Goal: Task Accomplishment & Management: Use online tool/utility

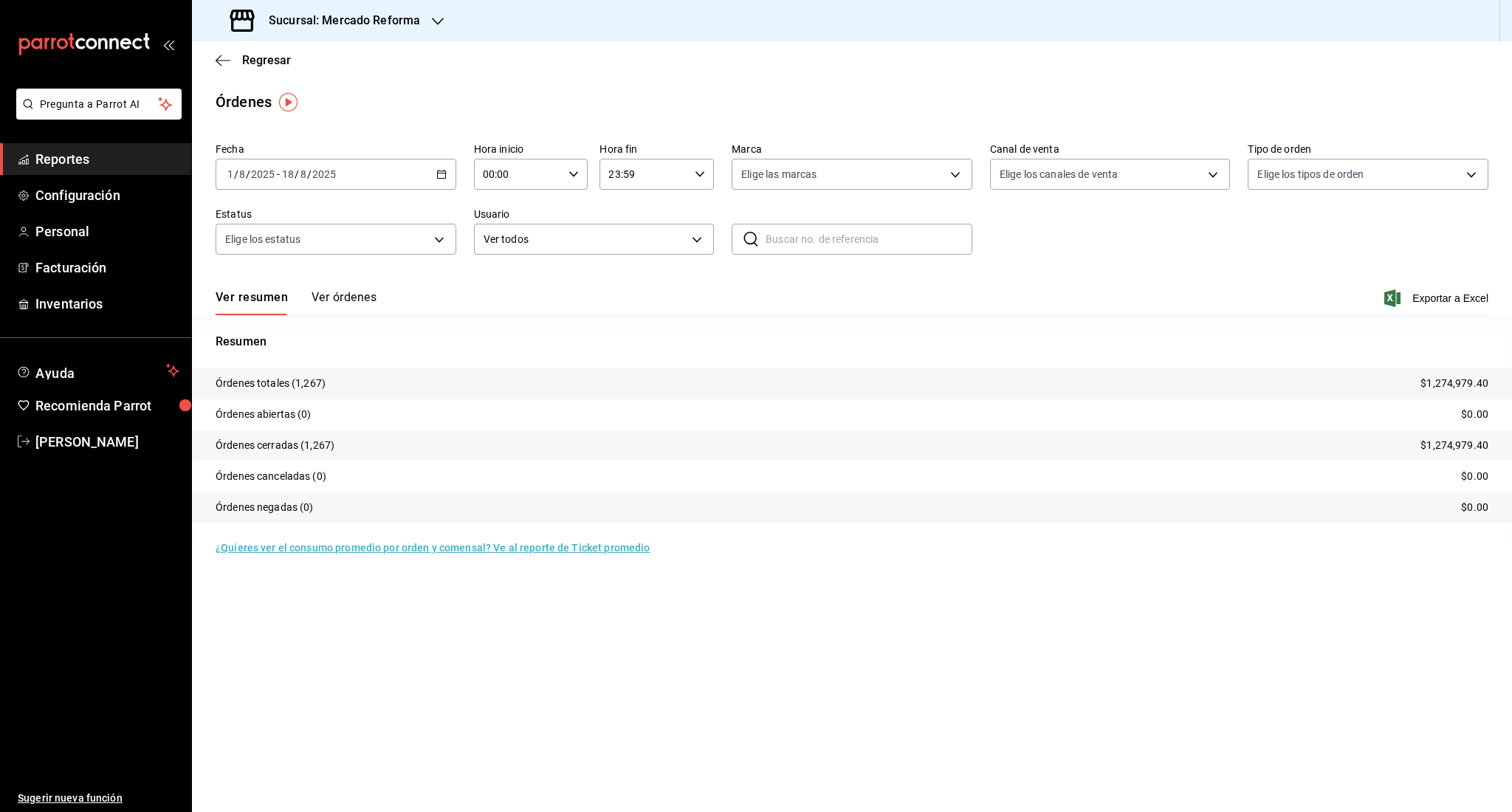
click at [112, 154] on span "Reportes" at bounding box center [108, 159] width 144 height 20
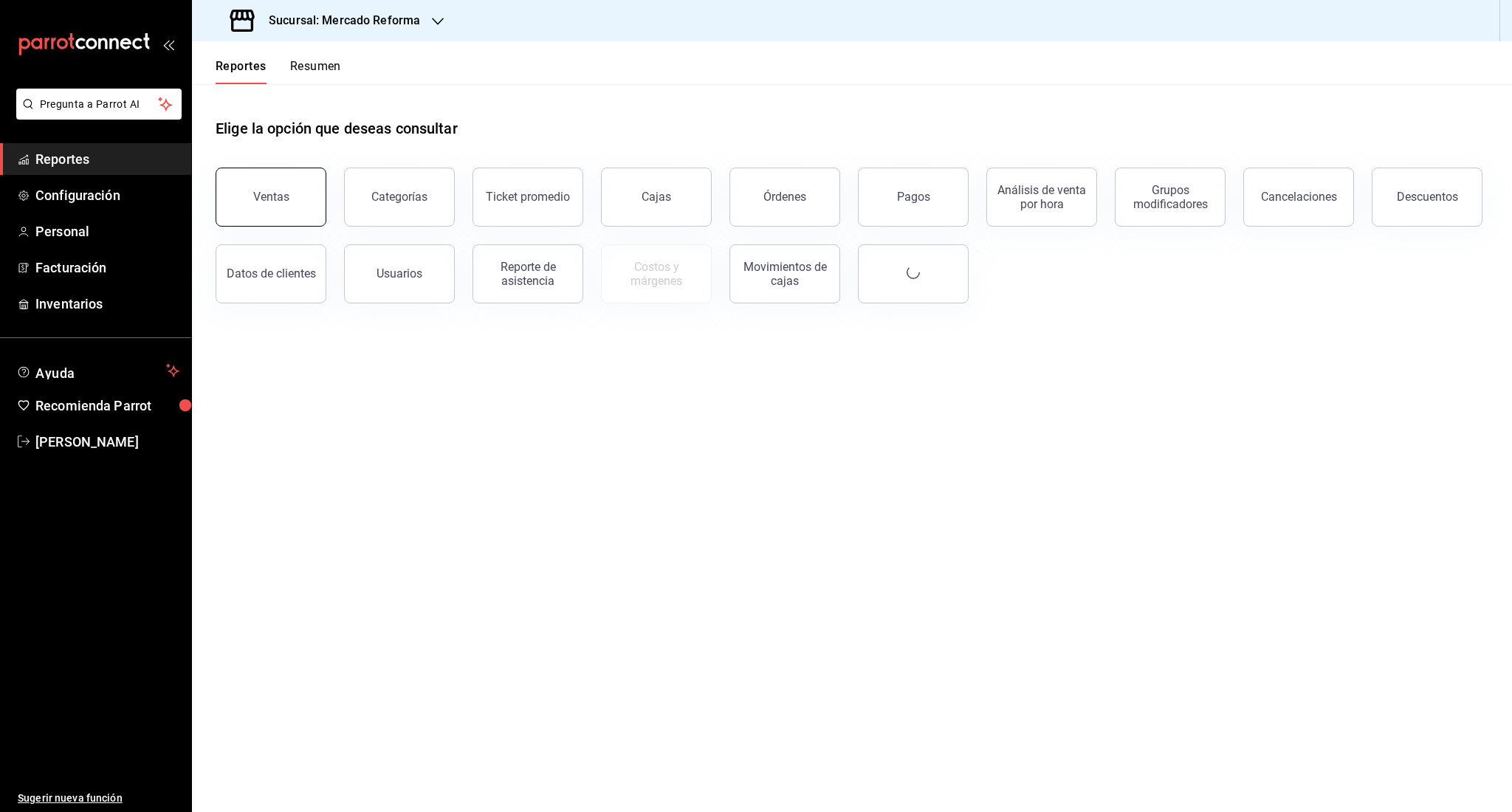
click at [259, 198] on div "Ventas" at bounding box center [271, 196] width 36 height 14
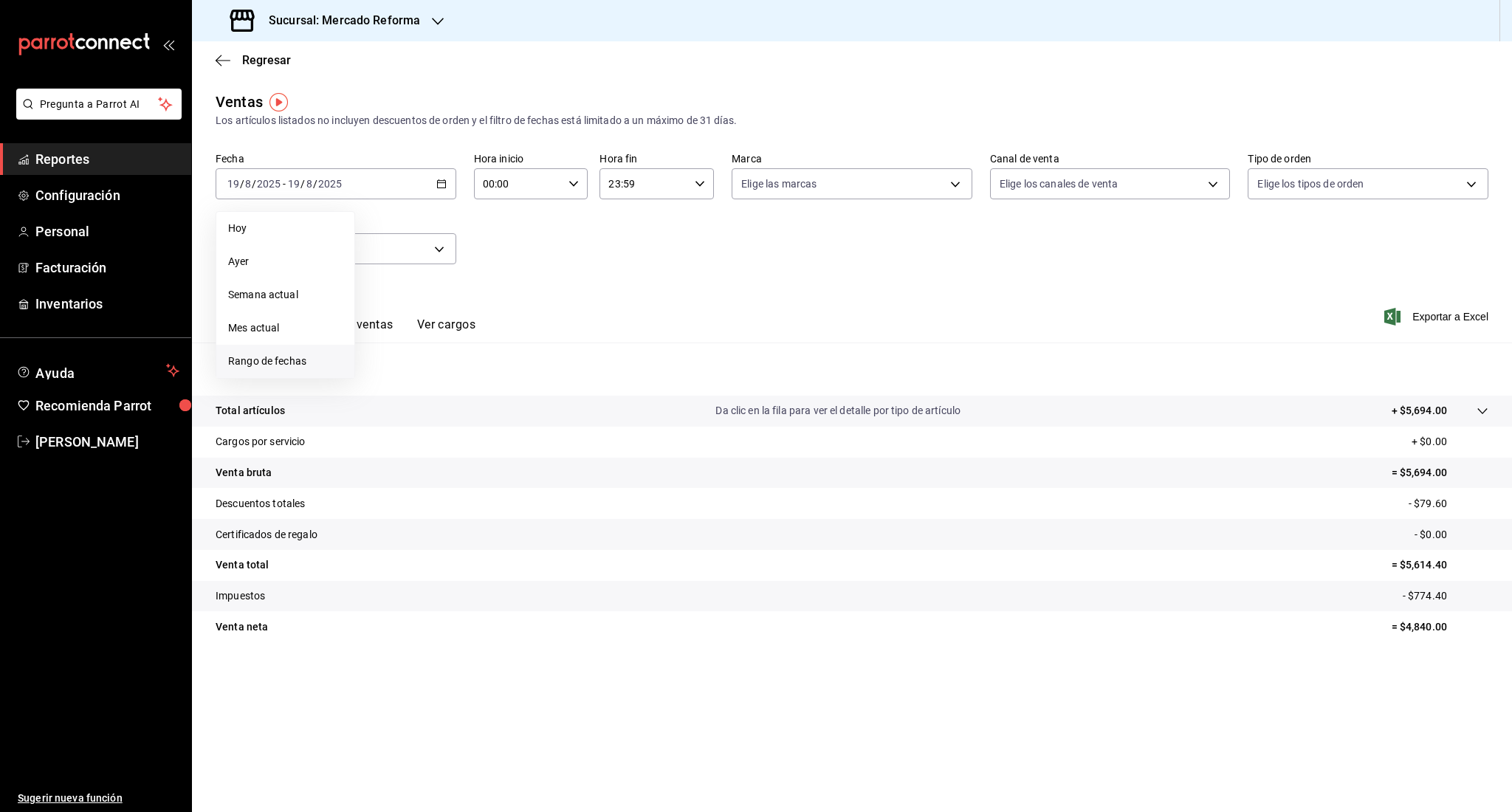
click at [265, 353] on li "Rango de fechas" at bounding box center [285, 361] width 138 height 33
click at [396, 346] on button "11" at bounding box center [386, 347] width 26 height 27
click at [542, 353] on button "17" at bounding box center [543, 347] width 26 height 27
click at [1418, 319] on span "Exportar a Excel" at bounding box center [1438, 316] width 101 height 18
